Goal: Information Seeking & Learning: Learn about a topic

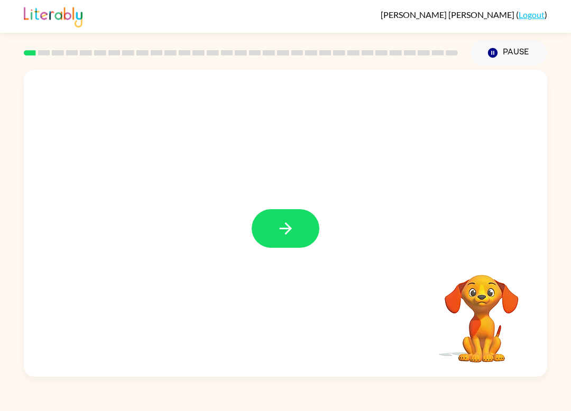
click at [286, 231] on icon "button" at bounding box center [285, 228] width 18 height 18
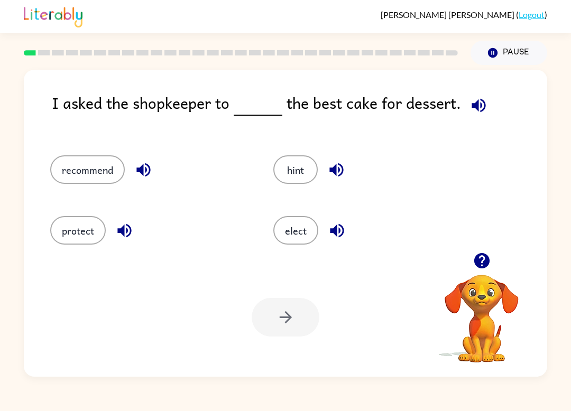
click at [51, 125] on div "I asked the shopkeeper to the best cake for dessert. recommend hint protect ele…" at bounding box center [285, 223] width 523 height 307
click at [84, 128] on div "I asked the shopkeeper to the best cake for dessert." at bounding box center [299, 112] width 495 height 43
click at [137, 128] on div "I asked the shopkeeper to the best cake for dessert." at bounding box center [299, 112] width 495 height 43
click at [75, 172] on button "recommend" at bounding box center [87, 169] width 75 height 29
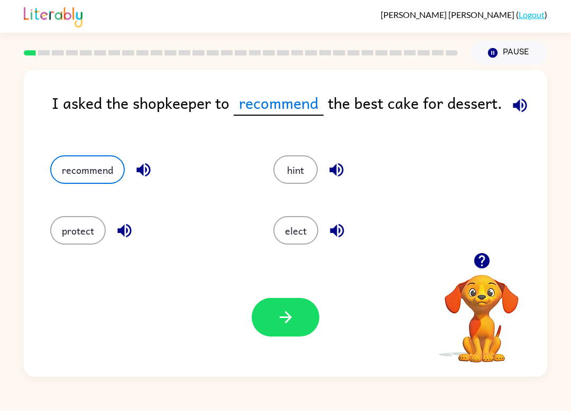
click at [519, 105] on icon "button" at bounding box center [520, 105] width 18 height 18
click at [279, 323] on icon "button" at bounding box center [285, 317] width 18 height 18
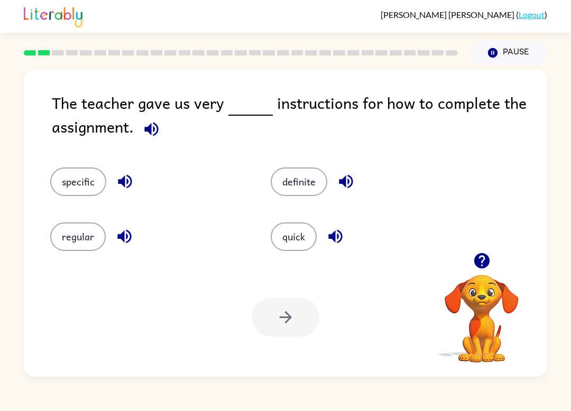
click at [280, 234] on button "quick" at bounding box center [294, 236] width 46 height 29
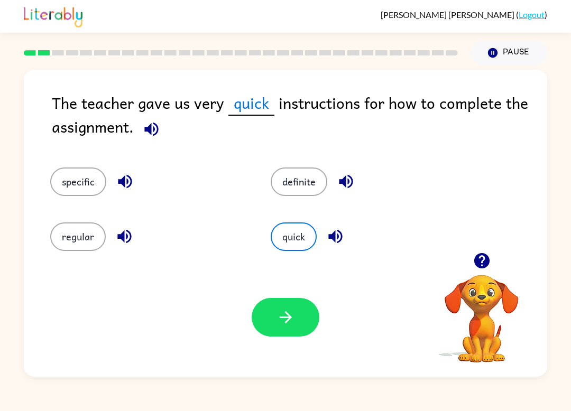
click at [96, 177] on button "specific" at bounding box center [78, 182] width 56 height 29
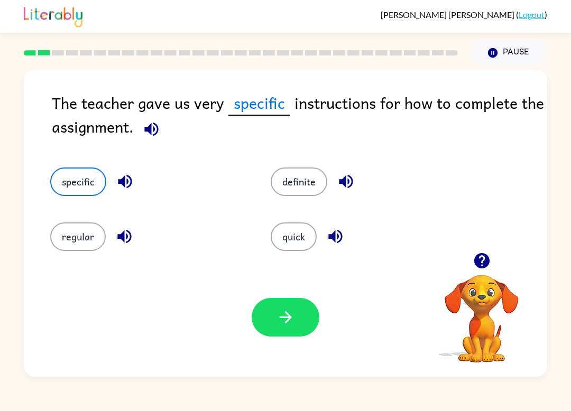
click at [290, 310] on icon "button" at bounding box center [285, 317] width 18 height 18
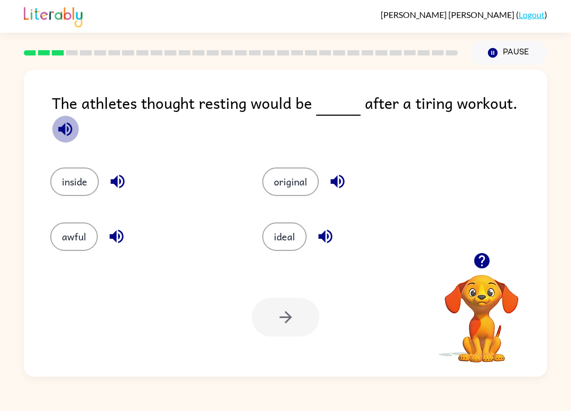
click at [75, 120] on icon "button" at bounding box center [65, 129] width 18 height 18
click at [283, 174] on button "original" at bounding box center [290, 182] width 57 height 29
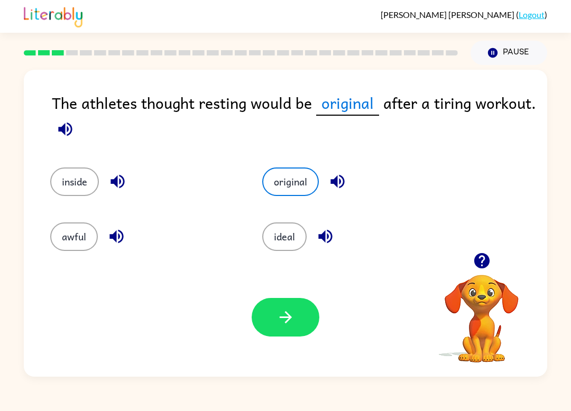
click at [278, 309] on icon "button" at bounding box center [285, 317] width 18 height 18
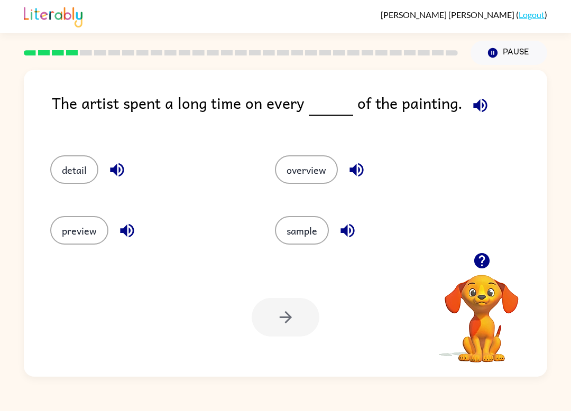
click at [481, 256] on icon "button" at bounding box center [481, 261] width 18 height 18
click at [85, 230] on button "preview" at bounding box center [79, 230] width 58 height 29
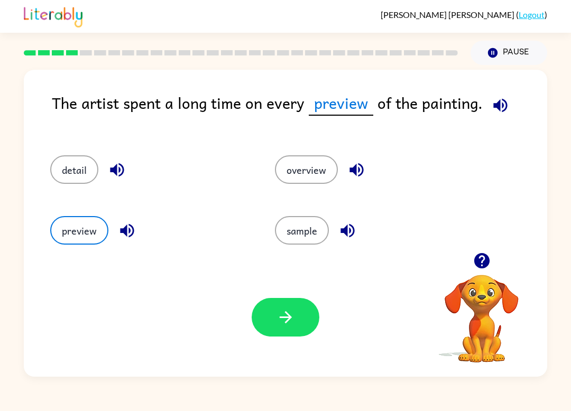
click at [500, 108] on icon "button" at bounding box center [500, 105] width 18 height 18
click at [480, 259] on icon "button" at bounding box center [481, 260] width 15 height 15
click at [507, 103] on button "button" at bounding box center [500, 105] width 27 height 27
click at [496, 105] on icon "button" at bounding box center [500, 105] width 14 height 14
click at [73, 171] on button "detail" at bounding box center [74, 169] width 48 height 29
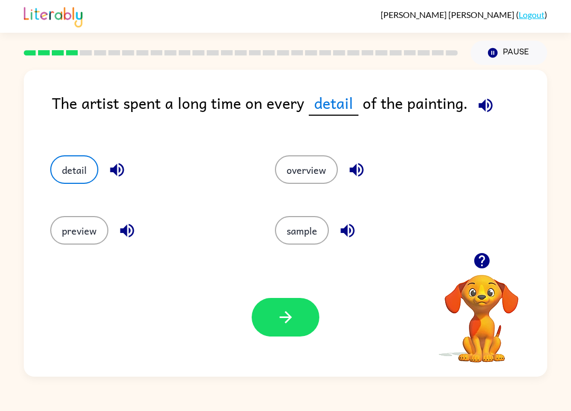
click at [290, 319] on icon "button" at bounding box center [285, 317] width 12 height 12
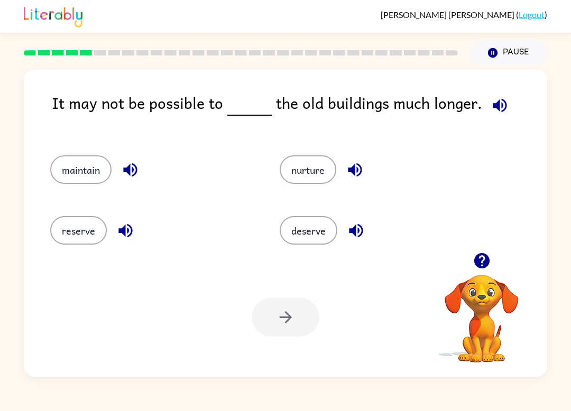
click at [474, 259] on icon "button" at bounding box center [481, 261] width 18 height 18
click at [75, 234] on button "reserve" at bounding box center [78, 230] width 57 height 29
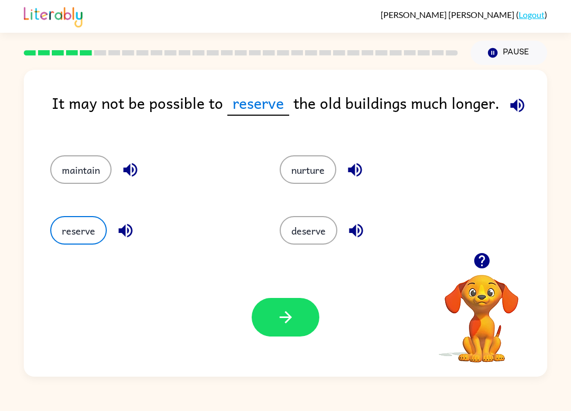
click at [523, 98] on button "button" at bounding box center [517, 105] width 27 height 27
click at [268, 326] on button "button" at bounding box center [286, 317] width 68 height 39
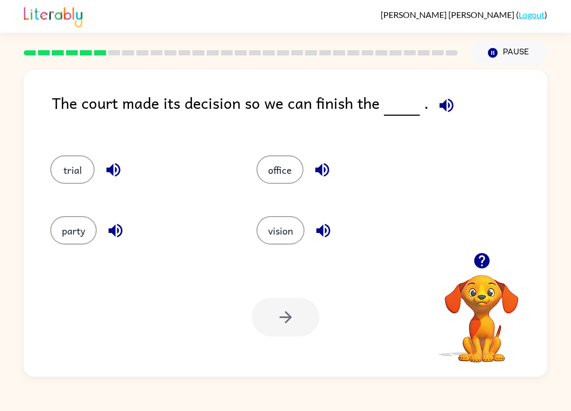
click at [485, 260] on icon "button" at bounding box center [481, 260] width 15 height 15
click at [486, 262] on icon "button" at bounding box center [481, 260] width 15 height 15
click at [84, 218] on button "party" at bounding box center [73, 230] width 47 height 29
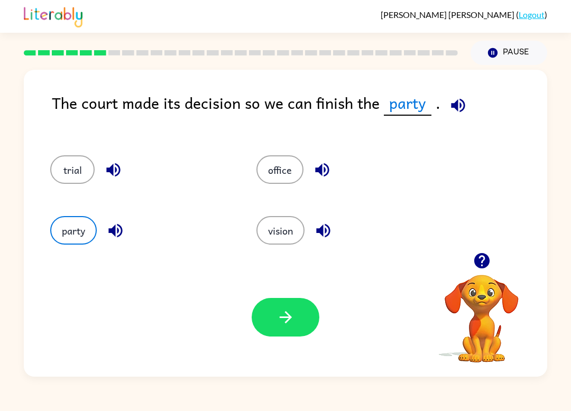
click at [304, 161] on div "office" at bounding box center [347, 169] width 182 height 29
click at [284, 175] on button "office" at bounding box center [279, 169] width 47 height 29
click at [293, 243] on button "vision" at bounding box center [280, 230] width 48 height 29
click at [285, 232] on button "vision" at bounding box center [280, 230] width 48 height 29
click at [327, 227] on icon "button" at bounding box center [323, 230] width 18 height 18
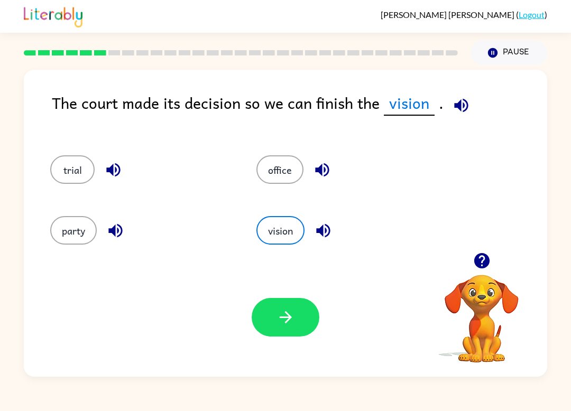
click at [265, 327] on button "button" at bounding box center [286, 317] width 68 height 39
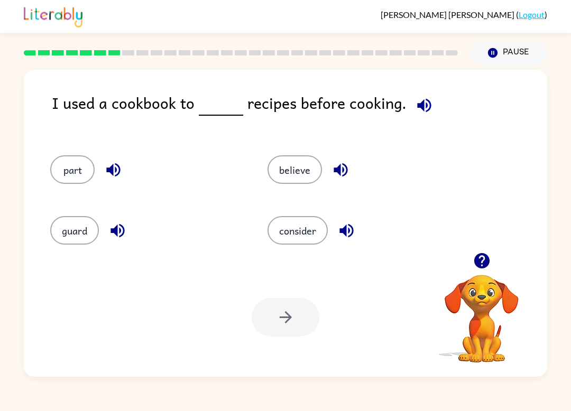
click at [294, 166] on button "believe" at bounding box center [294, 169] width 54 height 29
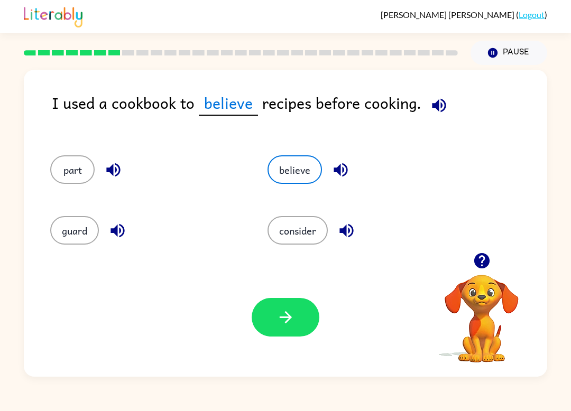
click at [279, 326] on icon "button" at bounding box center [285, 317] width 18 height 18
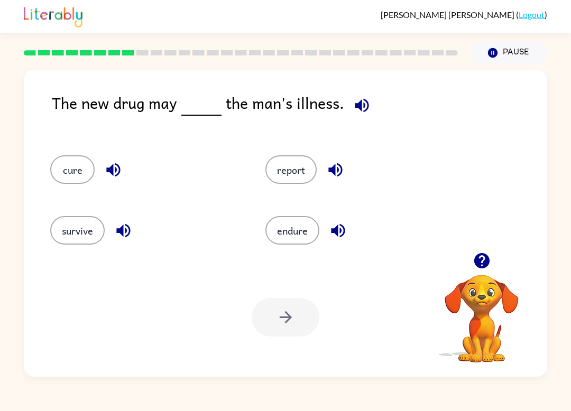
click at [80, 176] on button "cure" at bounding box center [72, 169] width 44 height 29
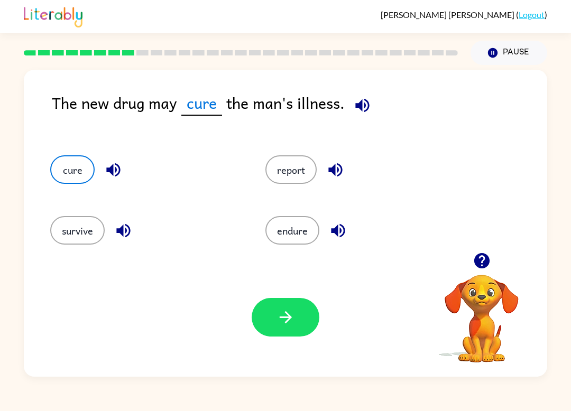
click at [291, 318] on icon "button" at bounding box center [285, 317] width 12 height 12
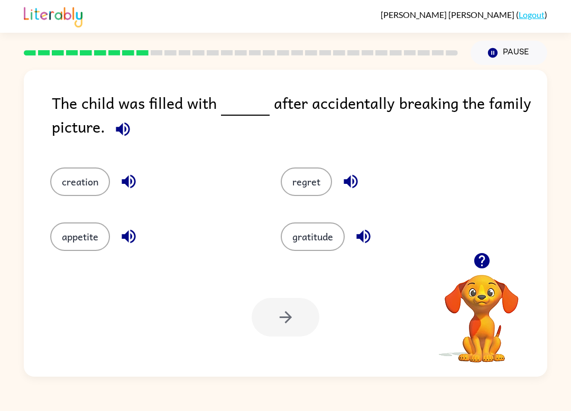
click at [298, 190] on button "regret" at bounding box center [306, 182] width 51 height 29
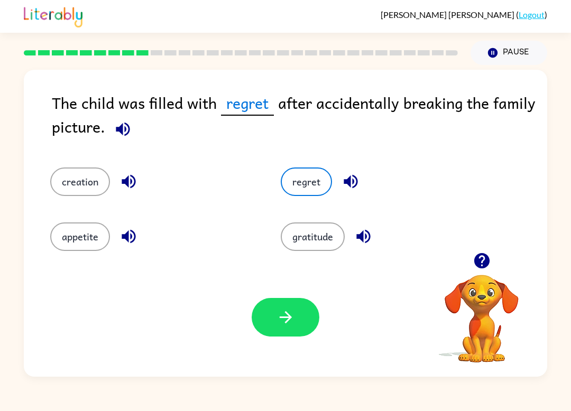
click at [279, 322] on icon "button" at bounding box center [285, 317] width 18 height 18
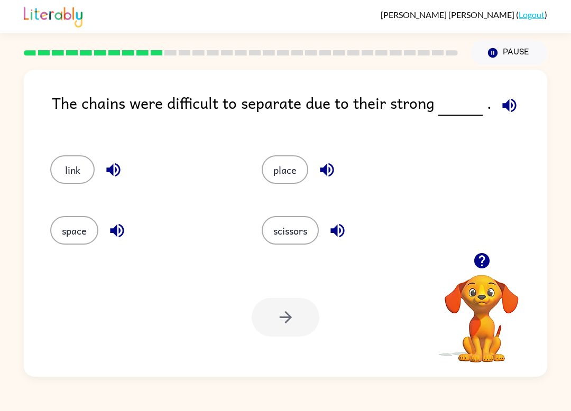
click at [503, 104] on icon "button" at bounding box center [509, 105] width 14 height 14
click at [285, 168] on button "place" at bounding box center [285, 169] width 47 height 29
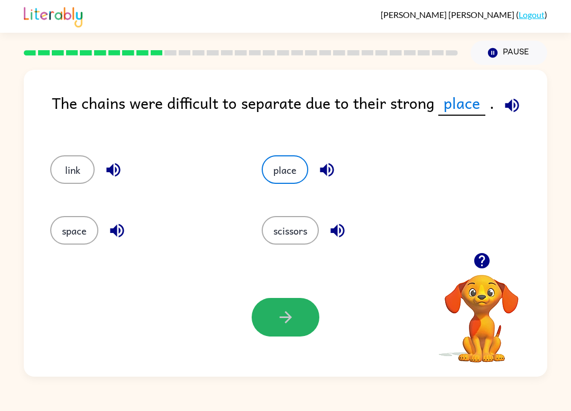
click at [295, 327] on button "button" at bounding box center [286, 317] width 68 height 39
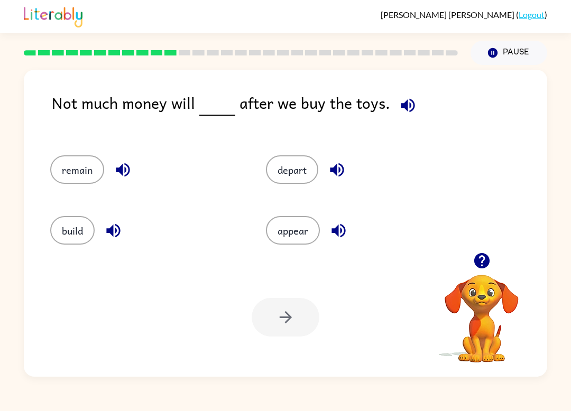
click at [529, 377] on div "[PERSON_NAME] ( Logout ) Pause Pause Not much money will after we buy the toys.…" at bounding box center [285, 205] width 571 height 411
click at [75, 226] on button "build" at bounding box center [72, 230] width 44 height 29
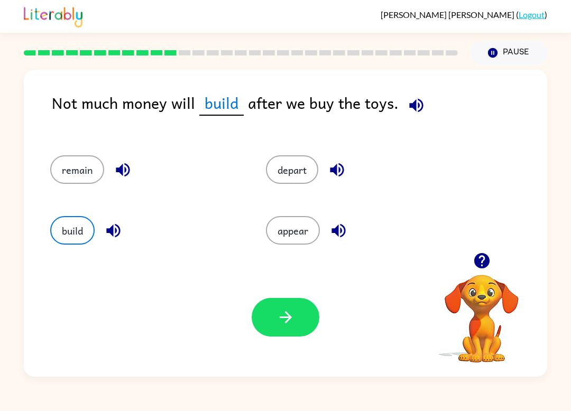
click at [283, 313] on icon "button" at bounding box center [285, 317] width 18 height 18
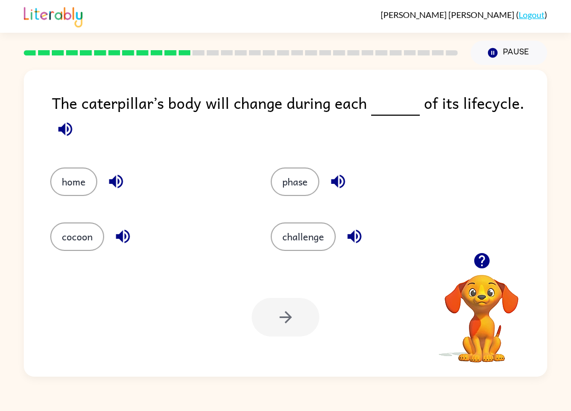
click at [308, 233] on button "challenge" at bounding box center [303, 236] width 65 height 29
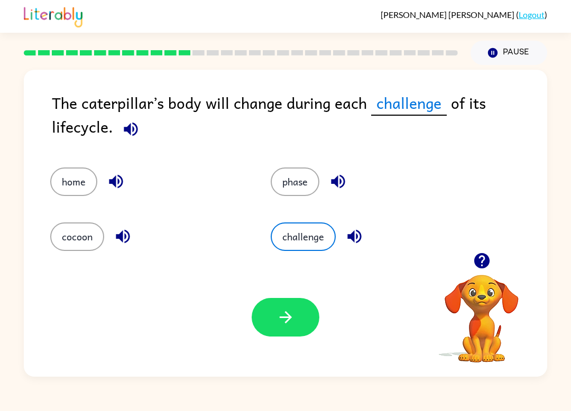
click at [295, 325] on button "button" at bounding box center [286, 317] width 68 height 39
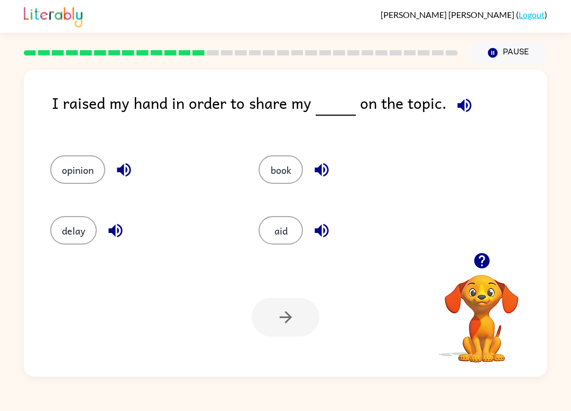
click at [85, 180] on button "opinion" at bounding box center [77, 169] width 55 height 29
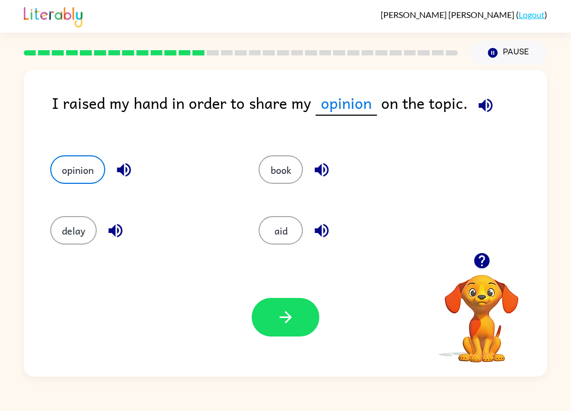
click at [302, 306] on button "button" at bounding box center [286, 317] width 68 height 39
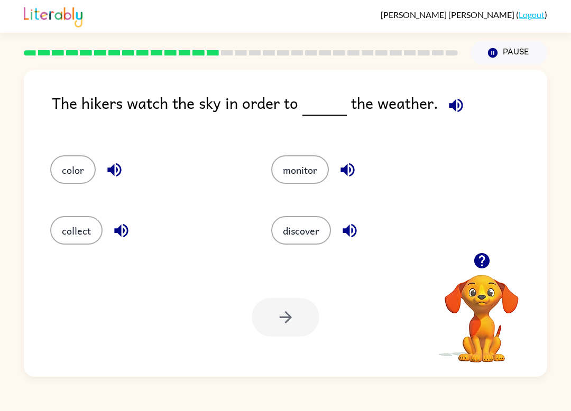
click at [302, 230] on button "discover" at bounding box center [301, 230] width 60 height 29
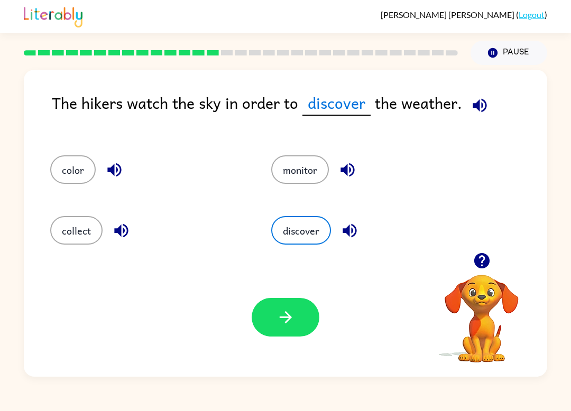
click at [282, 323] on icon "button" at bounding box center [285, 317] width 18 height 18
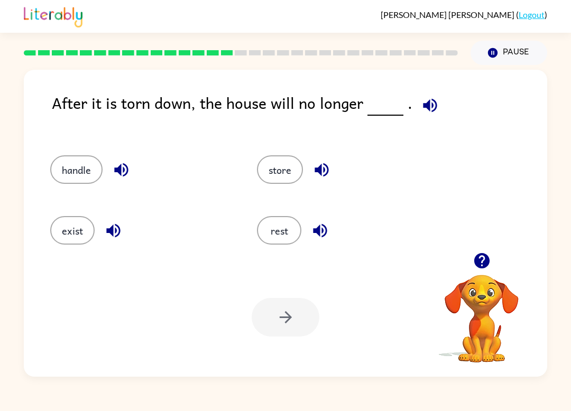
click at [273, 228] on button "rest" at bounding box center [279, 230] width 44 height 29
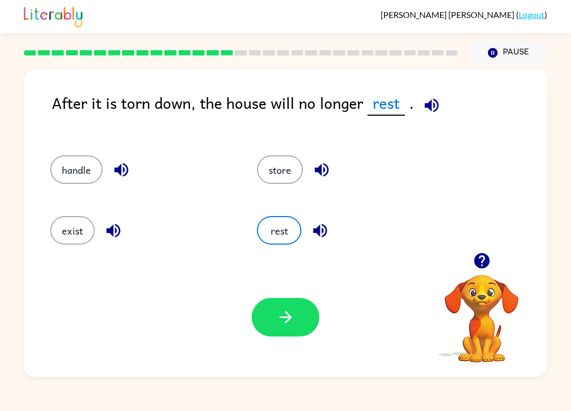
click at [295, 312] on button "button" at bounding box center [286, 317] width 68 height 39
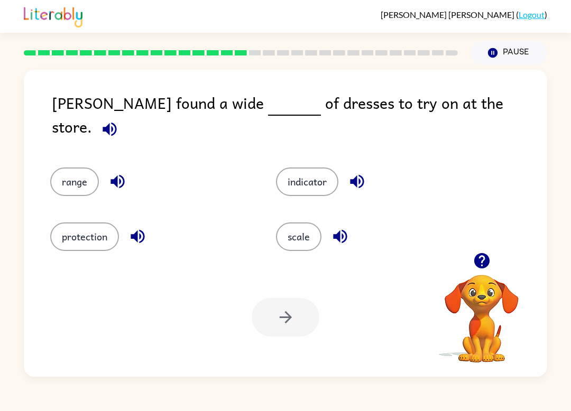
click at [85, 173] on button "range" at bounding box center [74, 182] width 49 height 29
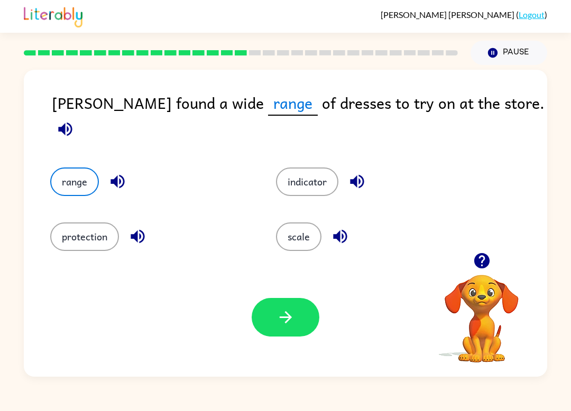
click at [266, 321] on button "button" at bounding box center [286, 317] width 68 height 39
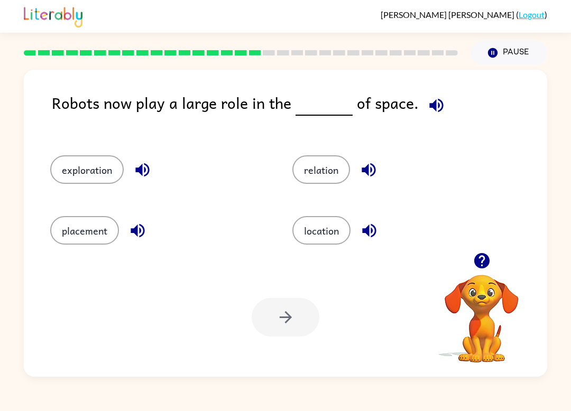
click at [101, 242] on button "placement" at bounding box center [84, 230] width 69 height 29
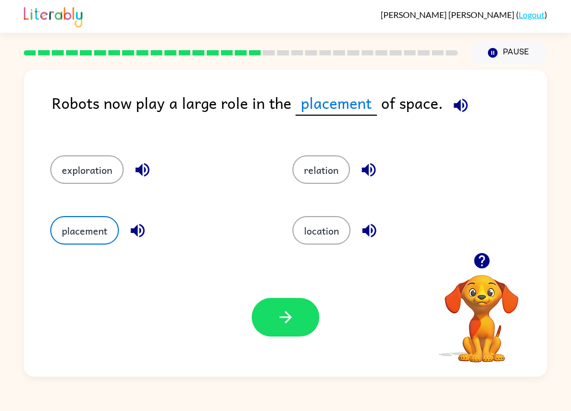
click at [80, 182] on button "exploration" at bounding box center [86, 169] width 73 height 29
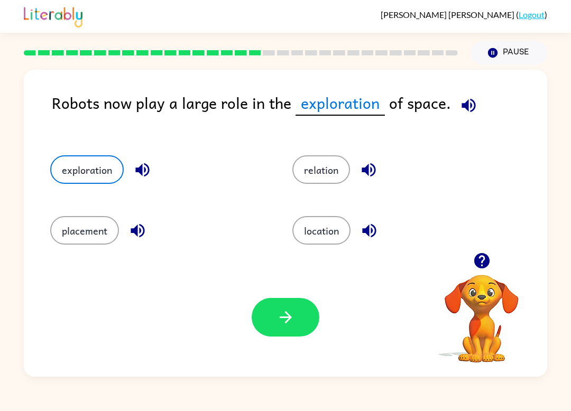
click at [286, 309] on icon "button" at bounding box center [285, 317] width 18 height 18
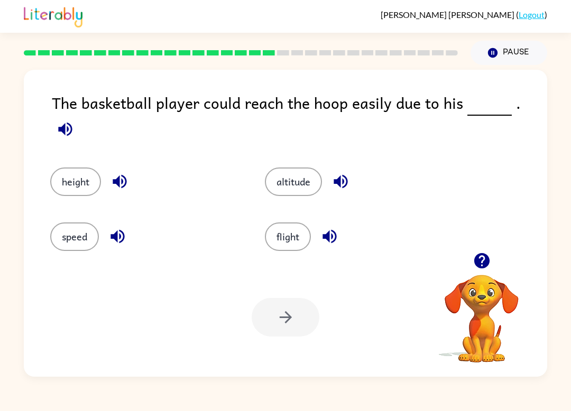
click at [291, 234] on button "flight" at bounding box center [288, 236] width 46 height 29
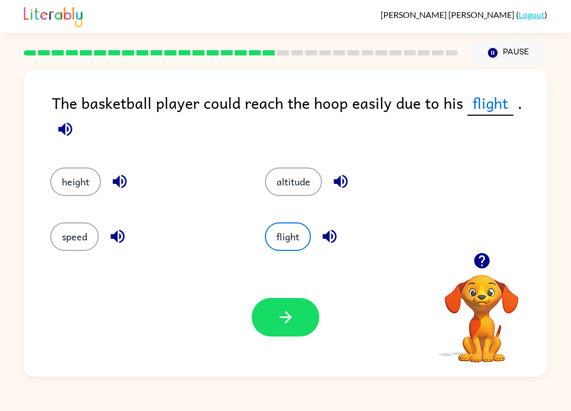
click at [299, 321] on button "button" at bounding box center [286, 317] width 68 height 39
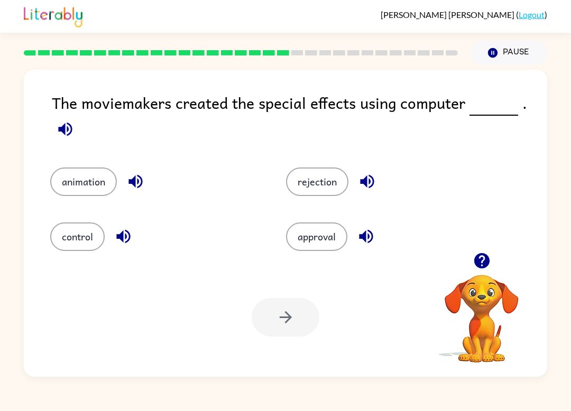
click at [91, 250] on button "control" at bounding box center [77, 236] width 54 height 29
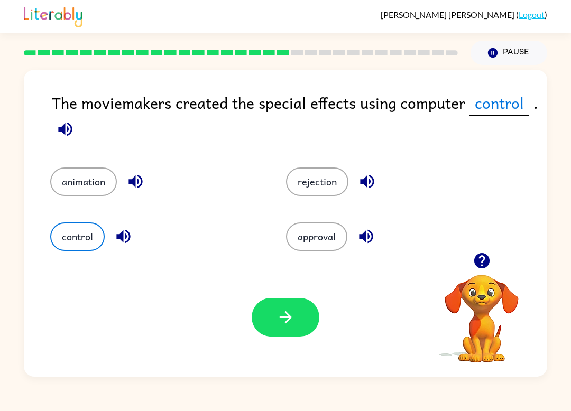
click at [291, 333] on button "button" at bounding box center [286, 317] width 68 height 39
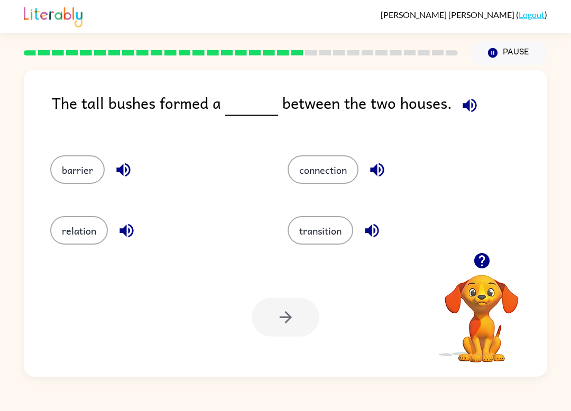
click at [339, 166] on button "connection" at bounding box center [322, 169] width 71 height 29
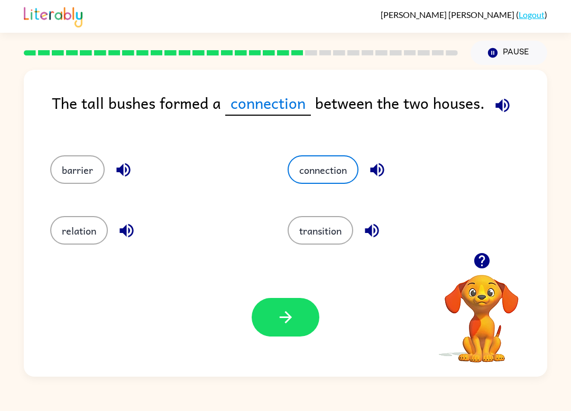
click at [328, 234] on button "transition" at bounding box center [320, 230] width 66 height 29
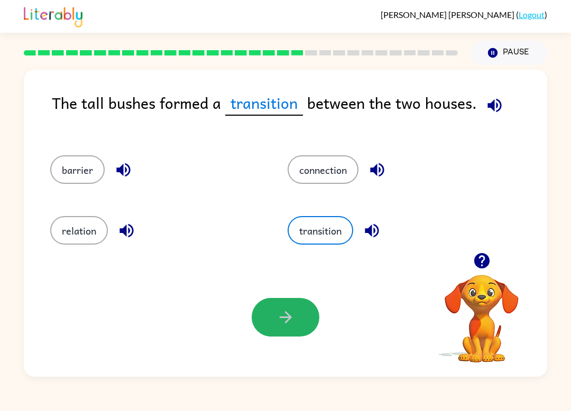
click at [281, 331] on button "button" at bounding box center [286, 317] width 68 height 39
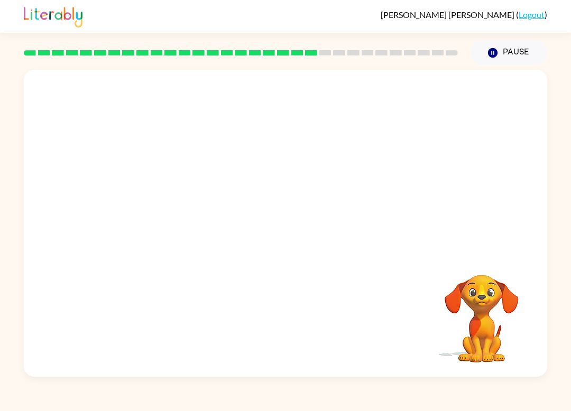
click at [475, 314] on video "Your browser must support playing .mp4 files to use Literably. Please try using…" at bounding box center [482, 311] width 106 height 106
click at [293, 226] on icon "button" at bounding box center [285, 228] width 18 height 18
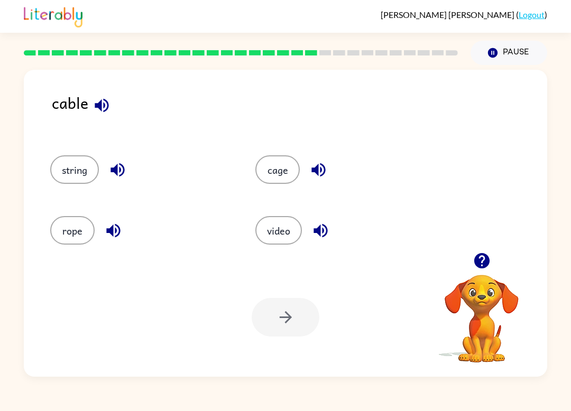
click at [275, 172] on button "cage" at bounding box center [277, 169] width 44 height 29
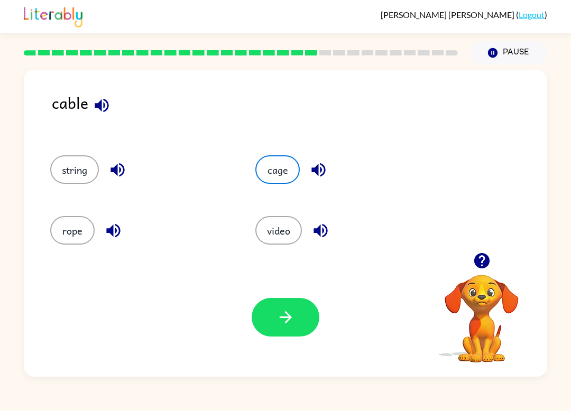
click at [277, 320] on icon "button" at bounding box center [285, 317] width 18 height 18
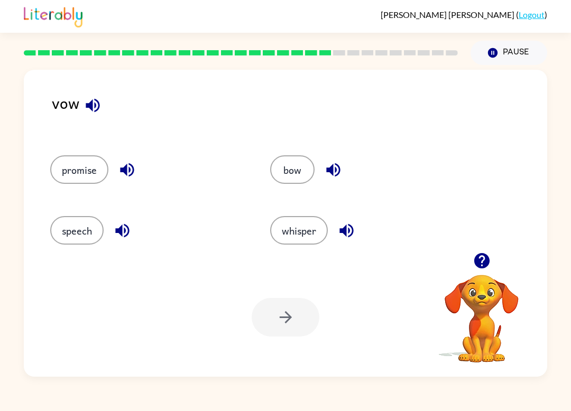
click at [91, 111] on icon "button" at bounding box center [93, 105] width 18 height 18
click at [295, 170] on button "bow" at bounding box center [292, 169] width 44 height 29
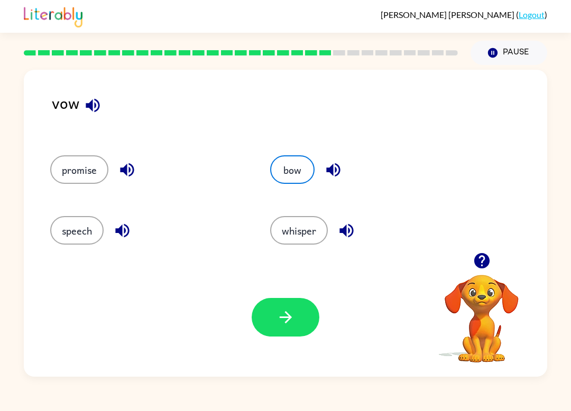
click at [300, 316] on button "button" at bounding box center [286, 317] width 68 height 39
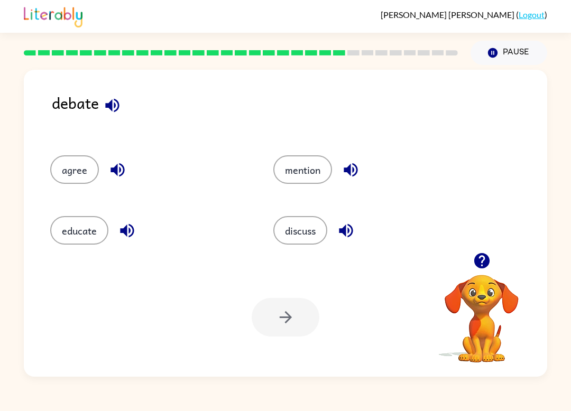
click at [112, 109] on icon "button" at bounding box center [112, 105] width 14 height 14
click at [303, 233] on button "discuss" at bounding box center [300, 230] width 54 height 29
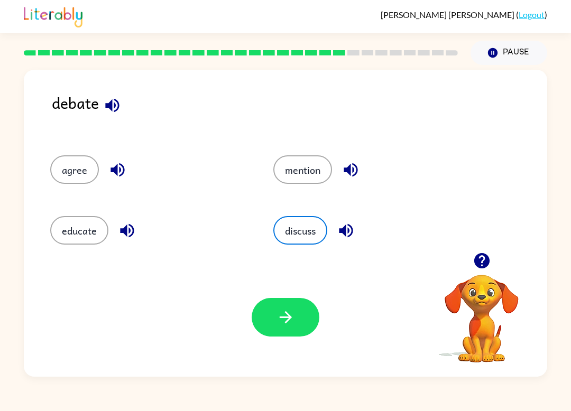
click at [310, 312] on button "button" at bounding box center [286, 317] width 68 height 39
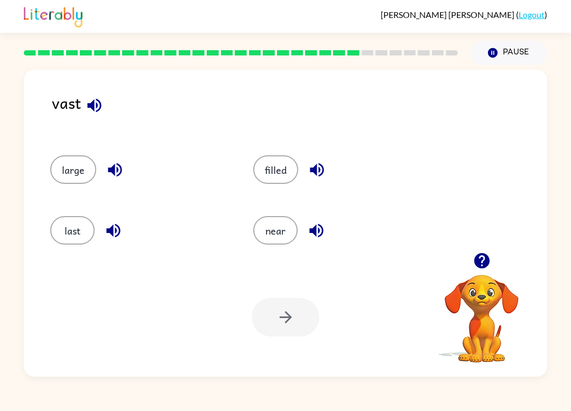
click at [279, 233] on button "near" at bounding box center [275, 230] width 44 height 29
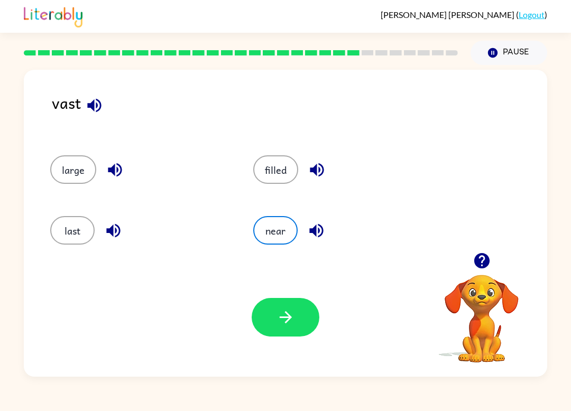
click at [299, 301] on button "button" at bounding box center [286, 317] width 68 height 39
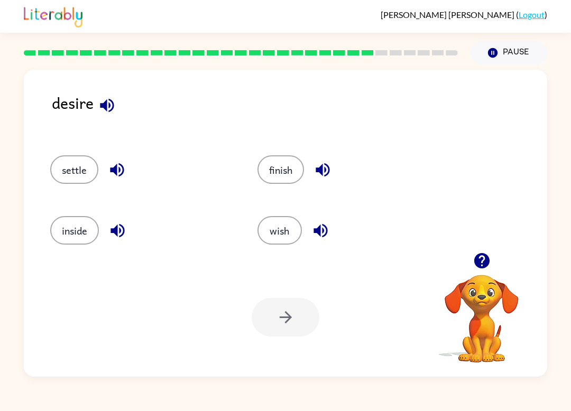
click at [275, 233] on button "wish" at bounding box center [279, 230] width 44 height 29
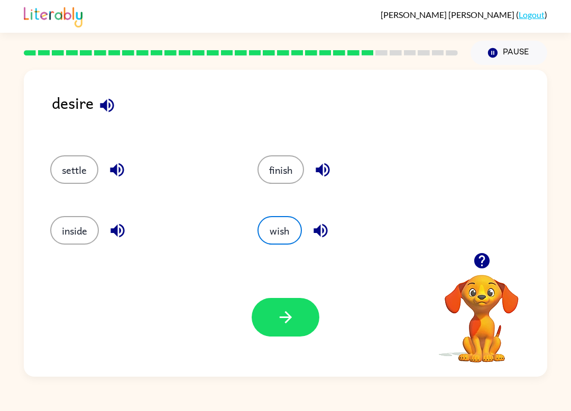
click at [301, 320] on button "button" at bounding box center [286, 317] width 68 height 39
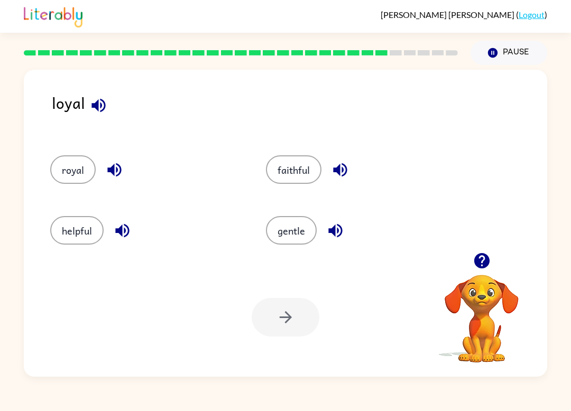
click at [81, 169] on button "royal" at bounding box center [72, 169] width 45 height 29
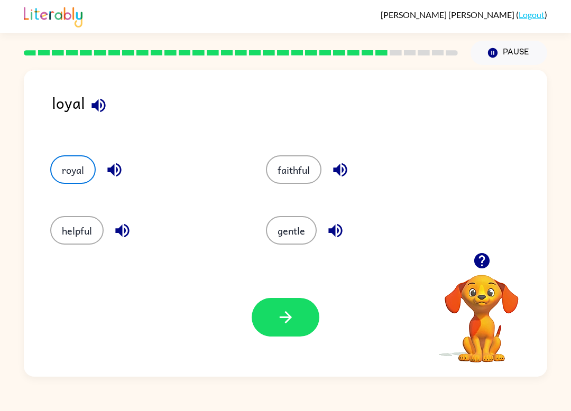
click at [307, 306] on button "button" at bounding box center [286, 317] width 68 height 39
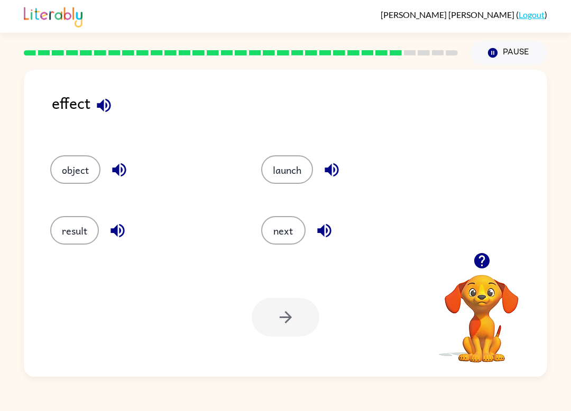
click at [79, 174] on button "object" at bounding box center [75, 169] width 50 height 29
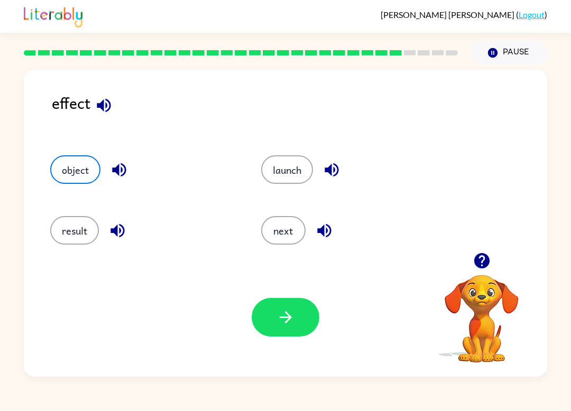
click at [292, 320] on icon "button" at bounding box center [285, 317] width 18 height 18
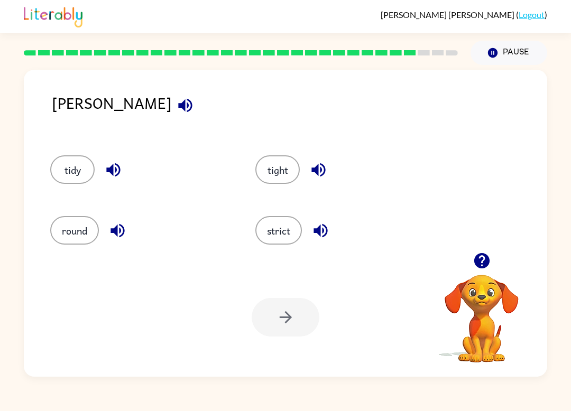
click at [282, 229] on button "strict" at bounding box center [278, 230] width 47 height 29
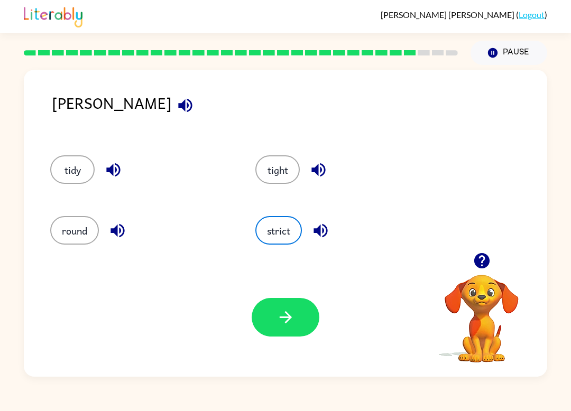
click at [287, 319] on icon "button" at bounding box center [285, 317] width 18 height 18
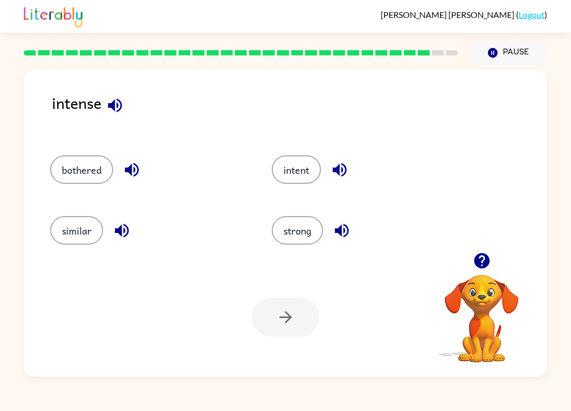
click at [100, 224] on button "similar" at bounding box center [76, 230] width 53 height 29
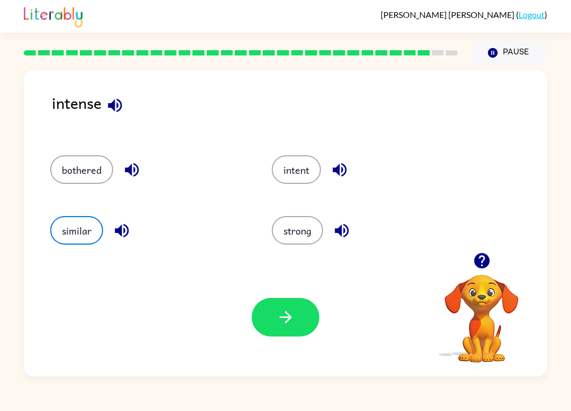
click at [301, 165] on button "intent" at bounding box center [296, 169] width 49 height 29
click at [294, 317] on icon "button" at bounding box center [285, 317] width 18 height 18
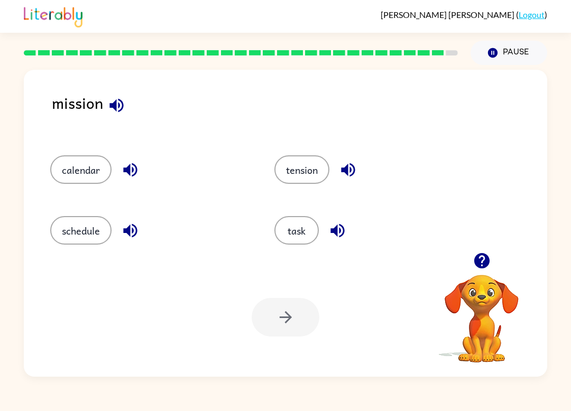
click at [291, 230] on button "task" at bounding box center [296, 230] width 44 height 29
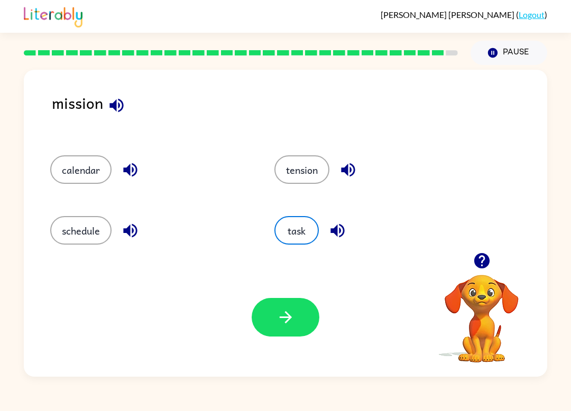
click at [285, 305] on button "button" at bounding box center [286, 317] width 68 height 39
